Goal: Find specific page/section: Find specific page/section

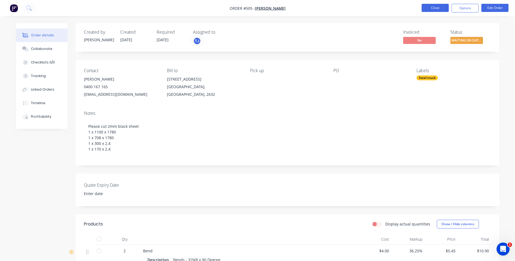
click at [430, 9] on button "Close" at bounding box center [434, 8] width 27 height 8
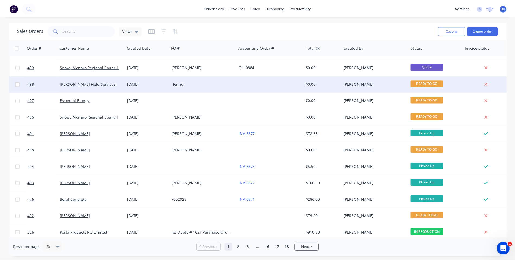
scroll to position [153, 0]
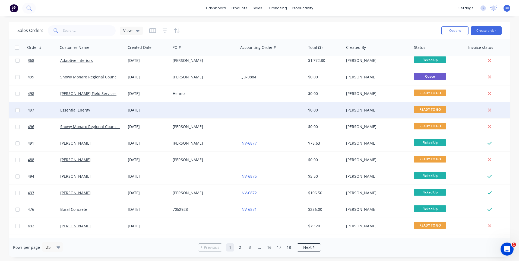
click at [254, 109] on div at bounding box center [272, 110] width 68 height 16
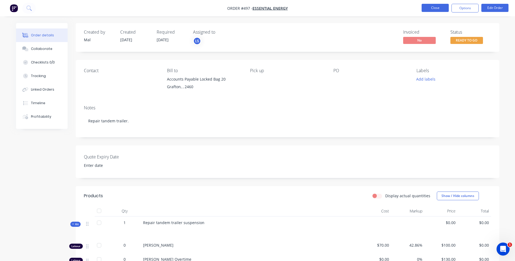
click at [430, 9] on button "Close" at bounding box center [434, 8] width 27 height 8
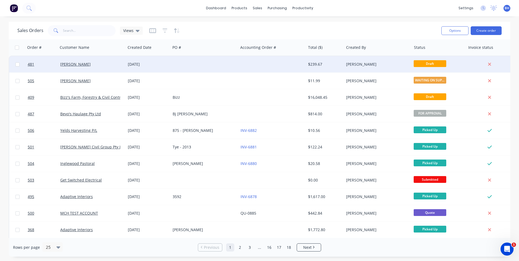
click at [202, 64] on div at bounding box center [204, 64] width 68 height 16
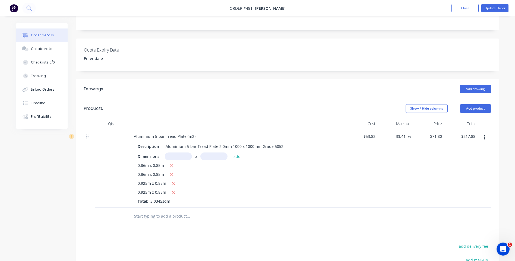
scroll to position [109, 0]
click at [459, 6] on button "Close" at bounding box center [464, 8] width 27 height 8
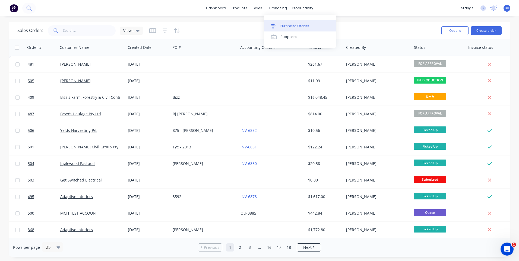
click at [284, 25] on div "Purchase Orders" at bounding box center [294, 26] width 29 height 5
